Goal: Task Accomplishment & Management: Manage account settings

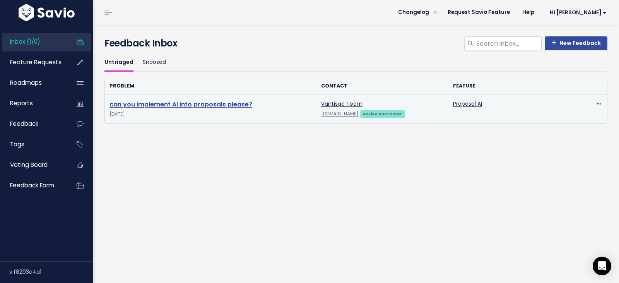
click at [234, 104] on link "can you implement AI into proposals please?" at bounding box center [181, 104] width 143 height 9
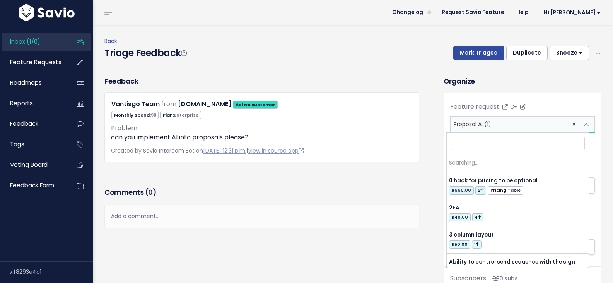
click at [503, 123] on span "× Proposal AI (1)" at bounding box center [515, 123] width 128 height 15
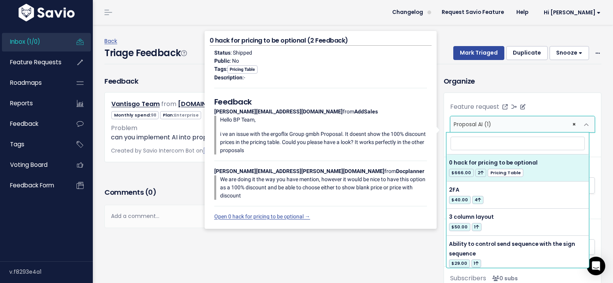
select select
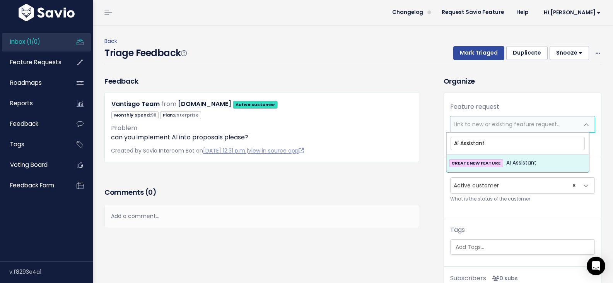
type input "AI Assistant"
click at [507, 163] on span "AI Assistant" at bounding box center [522, 162] width 30 height 9
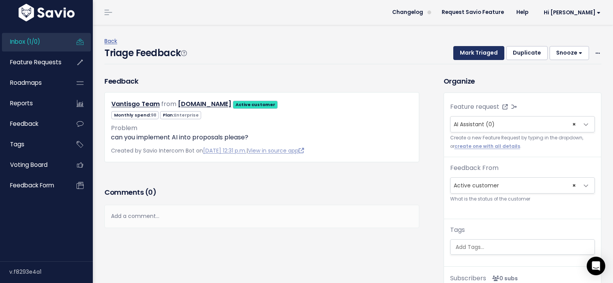
click at [464, 52] on button "Mark Triaged" at bounding box center [479, 53] width 51 height 14
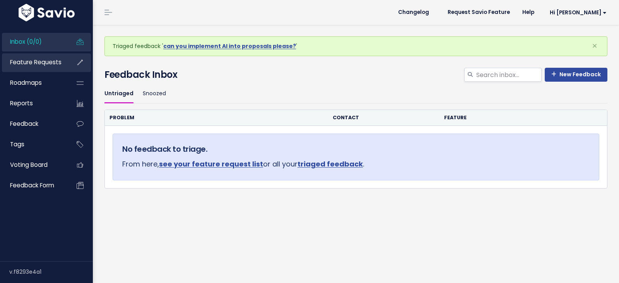
click at [41, 62] on span "Feature Requests" at bounding box center [35, 62] width 51 height 8
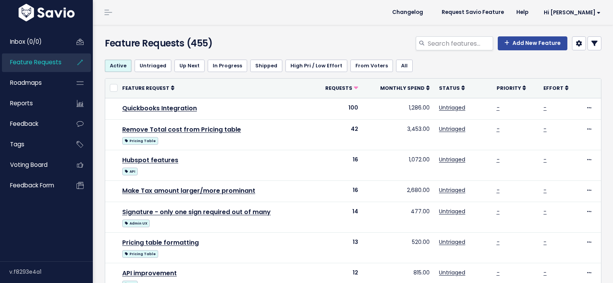
select select
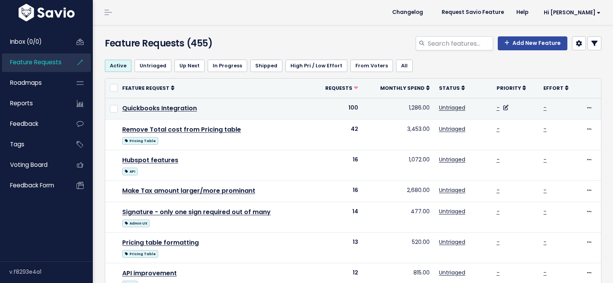
select select
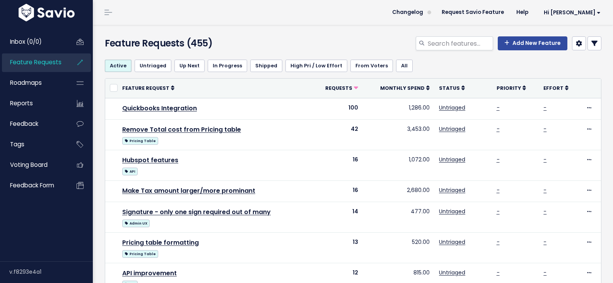
click at [592, 46] on icon at bounding box center [595, 43] width 6 height 6
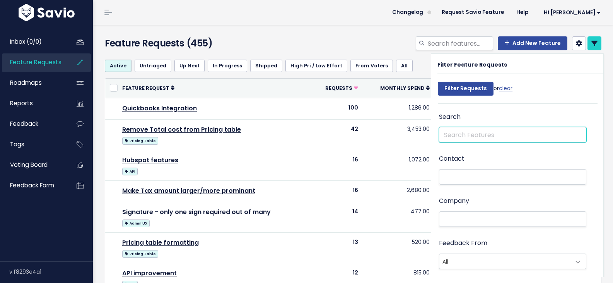
click at [486, 134] on input "text" at bounding box center [512, 134] width 147 height 15
type input "AI"
click at [438, 82] on input "Filter Requests" at bounding box center [466, 89] width 56 height 14
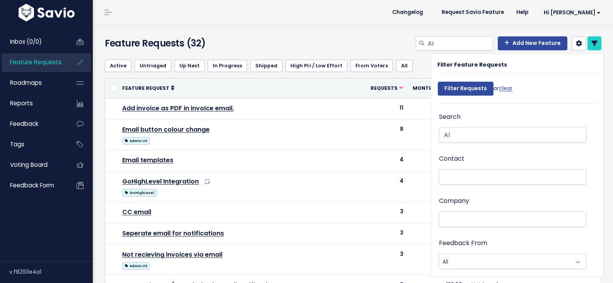
select select
click at [463, 131] on input "AI" at bounding box center [512, 134] width 147 height 15
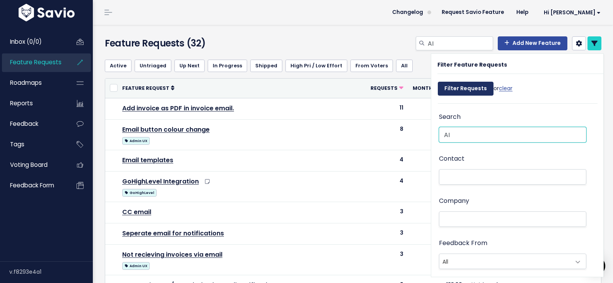
type input "AI"
click at [459, 90] on input "Filter Requests" at bounding box center [466, 89] width 56 height 14
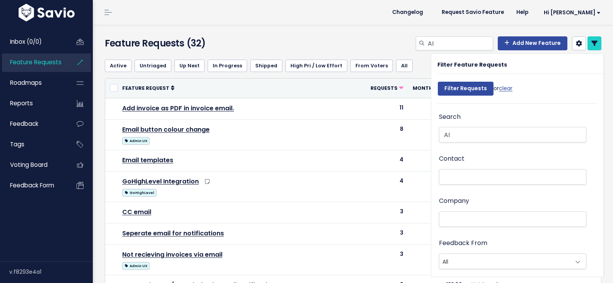
select select
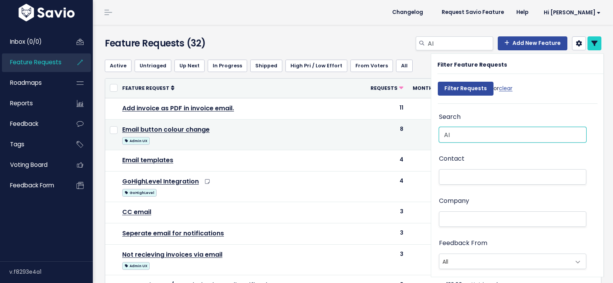
drag, startPoint x: 455, startPoint y: 135, endPoint x: 392, endPoint y: 135, distance: 63.1
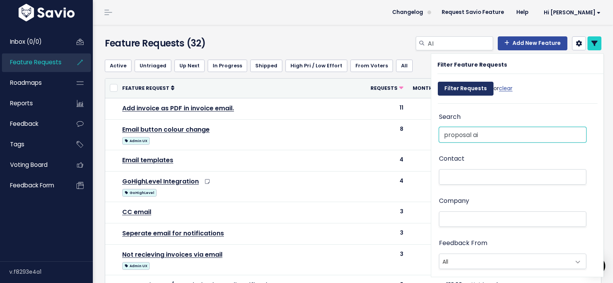
type input "proposal ai"
click at [462, 85] on input "Filter Requests" at bounding box center [466, 89] width 56 height 14
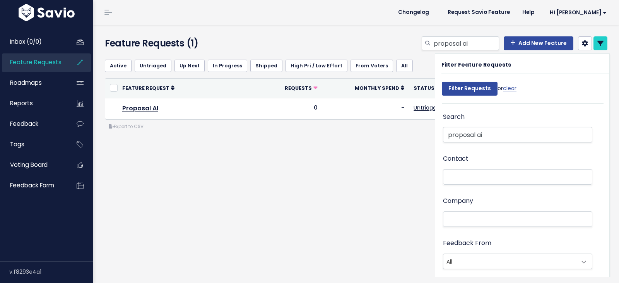
select select
click at [366, 131] on div "Export to CSV" at bounding box center [356, 127] width 503 height 8
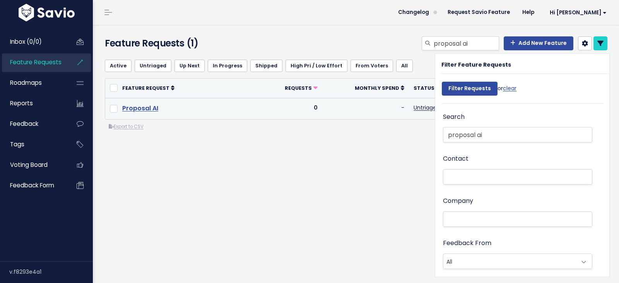
click at [149, 110] on link "Proposal AI" at bounding box center [140, 108] width 36 height 9
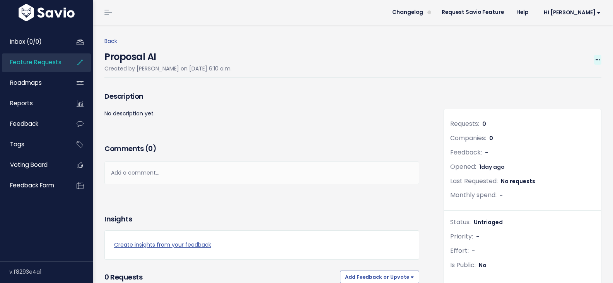
click at [596, 61] on icon at bounding box center [598, 60] width 4 height 5
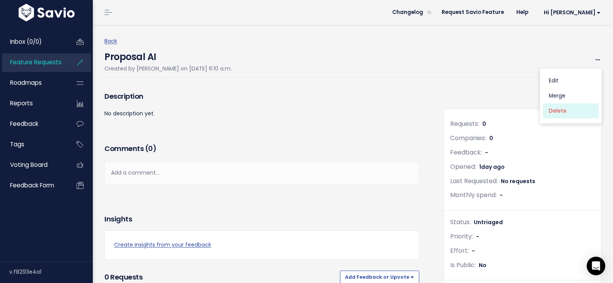
click at [560, 108] on link "Delete" at bounding box center [571, 111] width 56 height 15
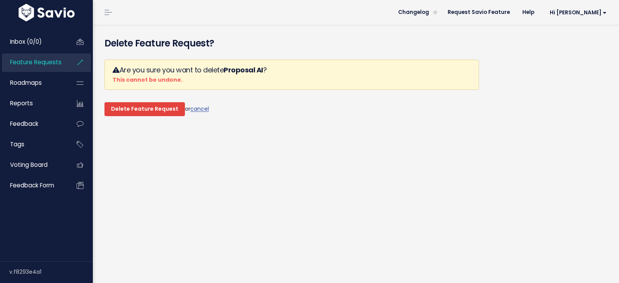
click at [166, 110] on input "Delete Feature Request" at bounding box center [144, 109] width 80 height 14
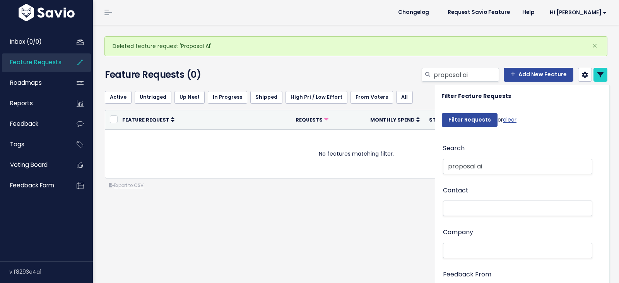
select select
